Goal: Transaction & Acquisition: Purchase product/service

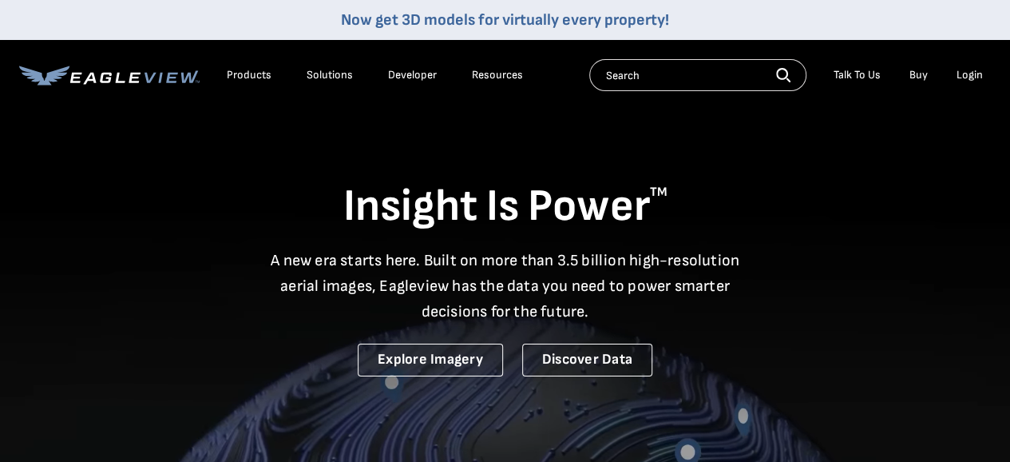
click at [970, 69] on div "Login" at bounding box center [970, 75] width 26 height 14
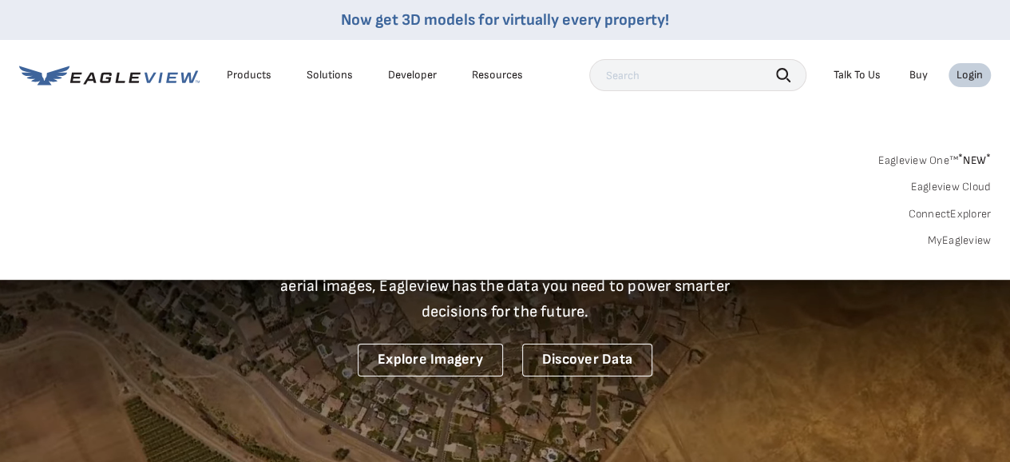
click at [934, 233] on link "MyEagleview" at bounding box center [959, 240] width 64 height 14
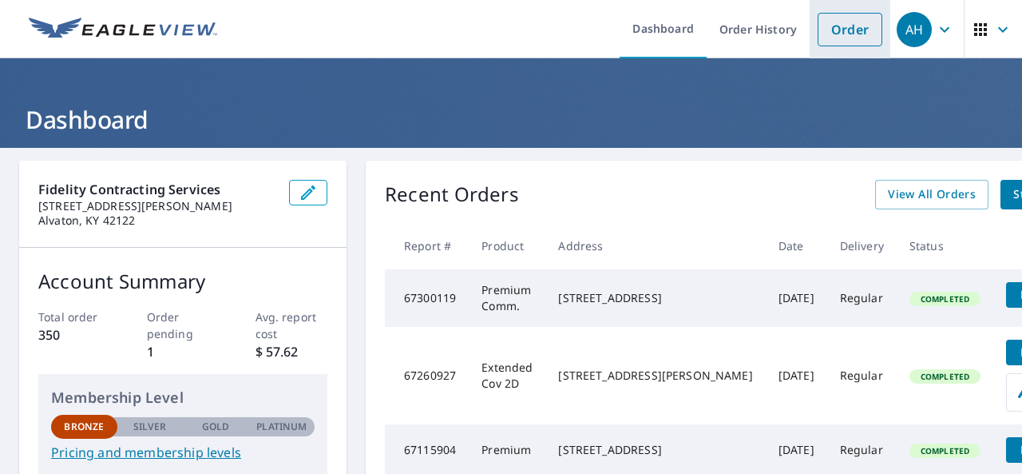
click at [845, 37] on link "Order" at bounding box center [850, 30] width 65 height 34
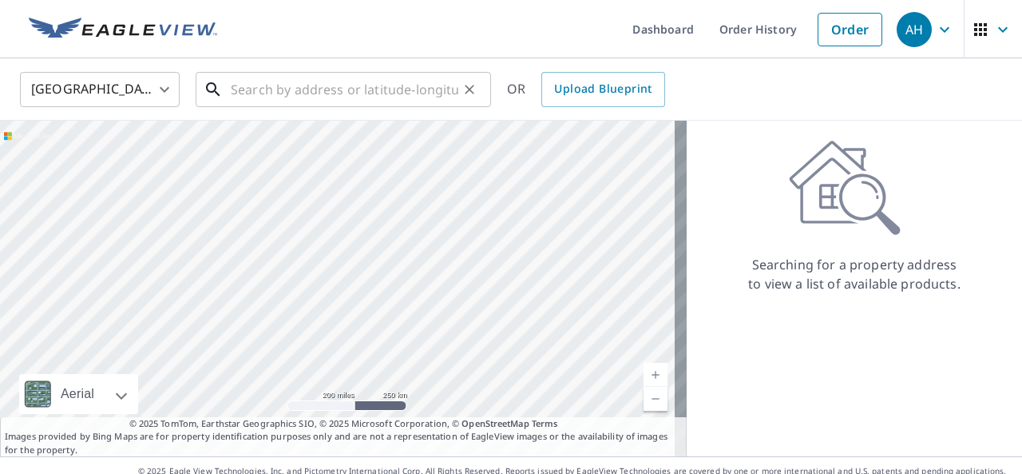
click at [407, 93] on input "text" at bounding box center [345, 89] width 228 height 45
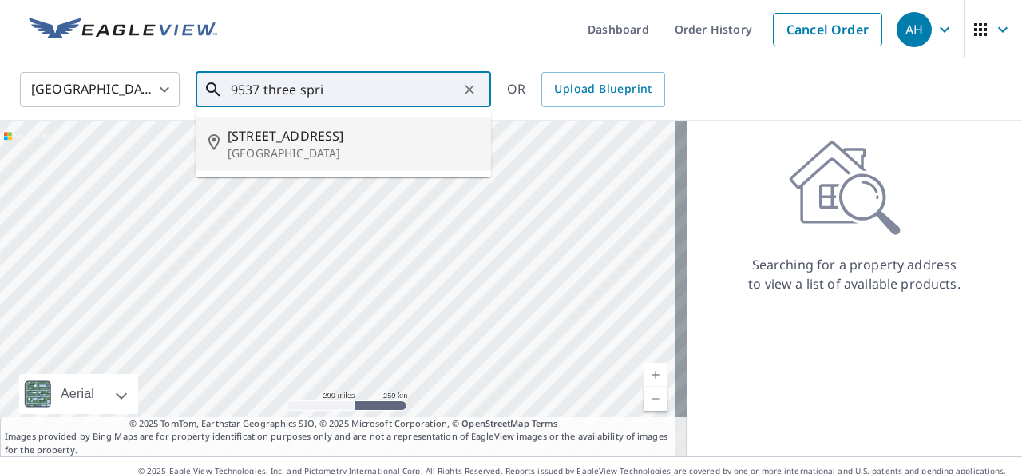
click at [341, 149] on p "Bowling Green, KY 42104" at bounding box center [353, 153] width 251 height 16
type input "9537 Three Springs Rd Bowling Green, KY 42104"
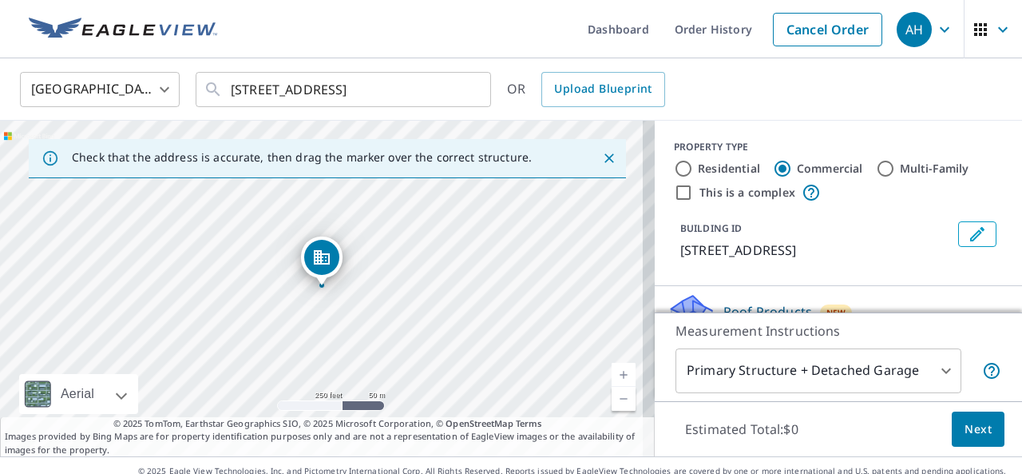
click at [674, 167] on input "Residential" at bounding box center [683, 168] width 19 height 19
radio input "true"
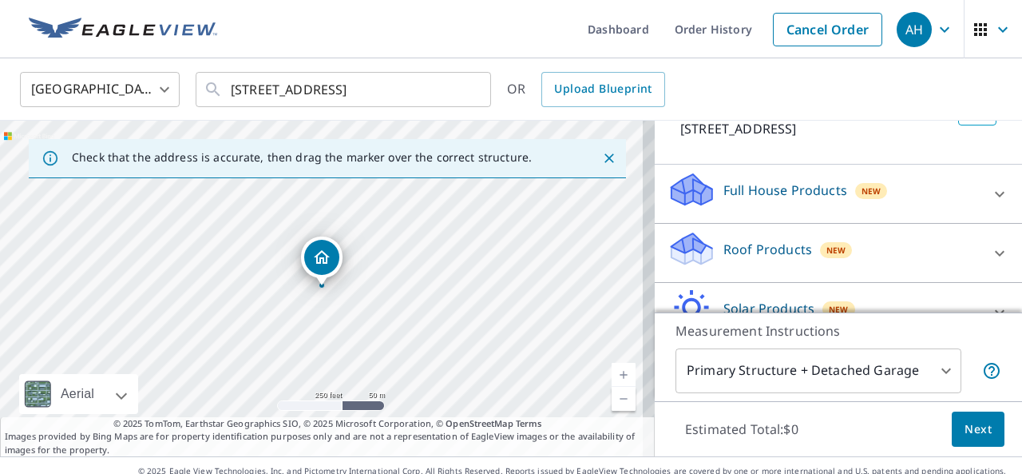
scroll to position [145, 0]
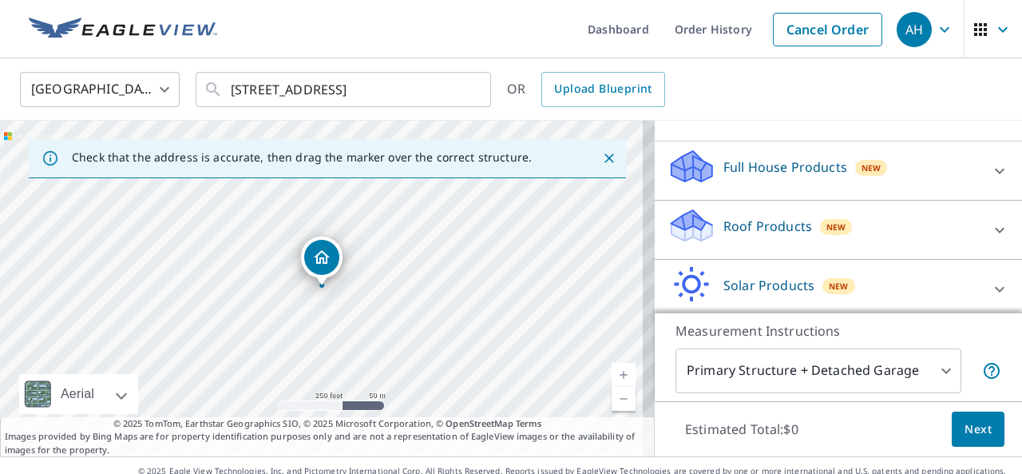
click at [757, 232] on div "Roof Products New" at bounding box center [824, 230] width 313 height 46
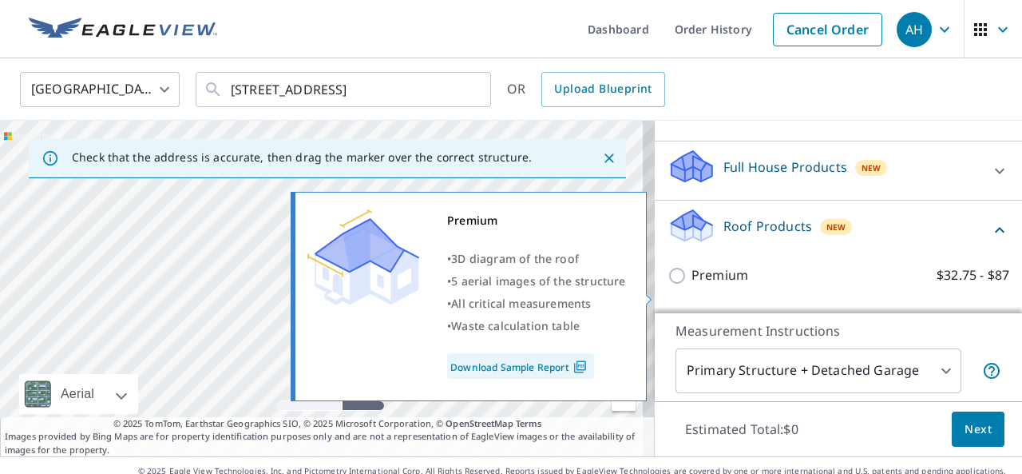
click at [670, 285] on input "Premium $32.75 - $87" at bounding box center [680, 275] width 24 height 19
checkbox input "true"
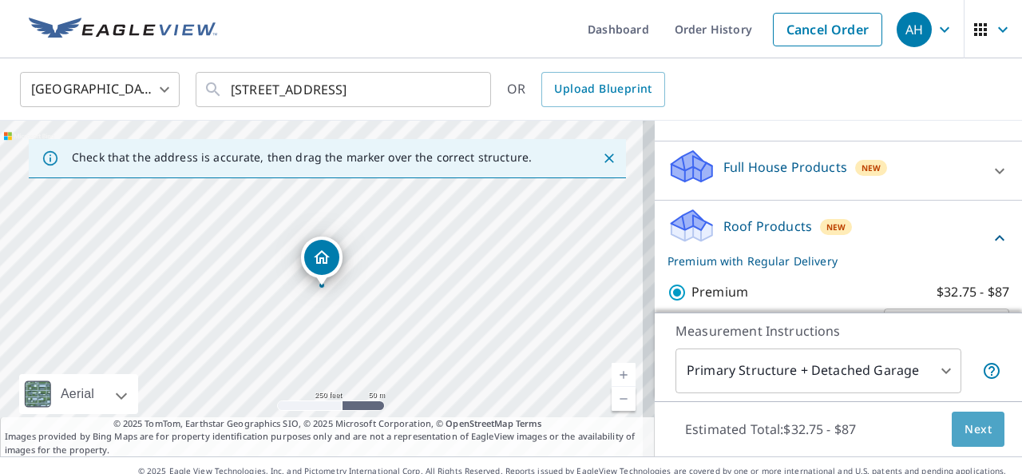
click at [969, 430] on span "Next" at bounding box center [978, 429] width 27 height 20
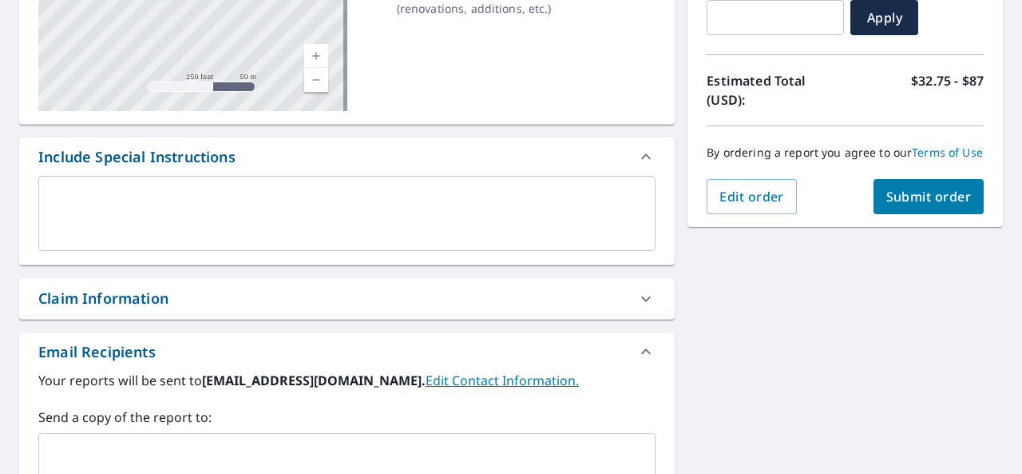
scroll to position [354, 0]
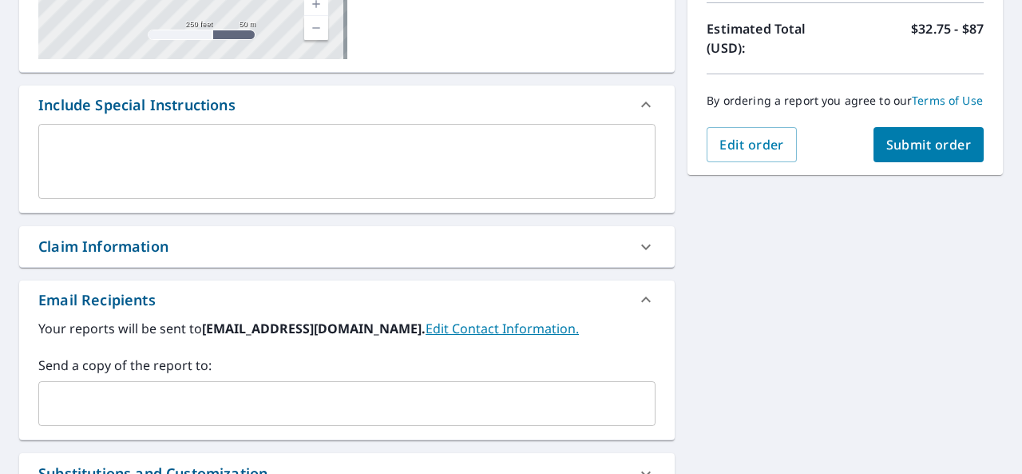
click at [919, 153] on span "Submit order" at bounding box center [929, 145] width 85 height 18
